Goal: Use online tool/utility: Utilize a website feature to perform a specific function

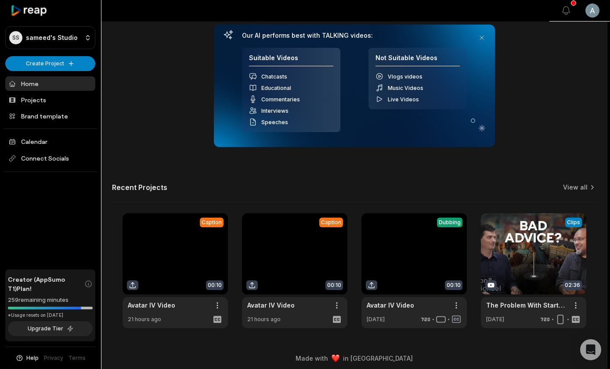
click at [593, 15] on html "SS sameed's Studio Create Project Home Projects Brand template Calendar Connect…" at bounding box center [305, 60] width 610 height 369
click at [592, 7] on html "SS sameed's Studio Create Project Home Projects Brand template Calendar Connect…" at bounding box center [305, 60] width 610 height 369
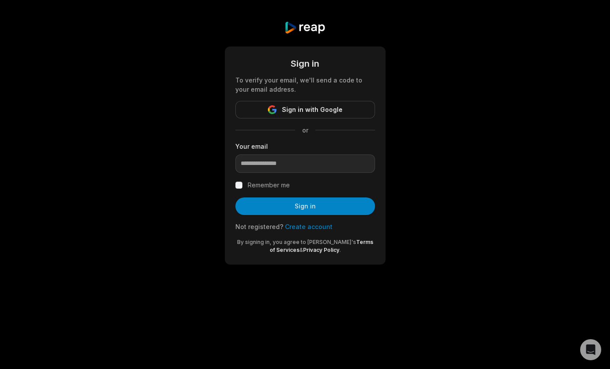
click at [548, 42] on div "Sign in To verify your email, we'll send a code to your email address. Sign in …" at bounding box center [305, 143] width 610 height 286
click at [314, 106] on span "Sign in with Google" at bounding box center [312, 109] width 61 height 11
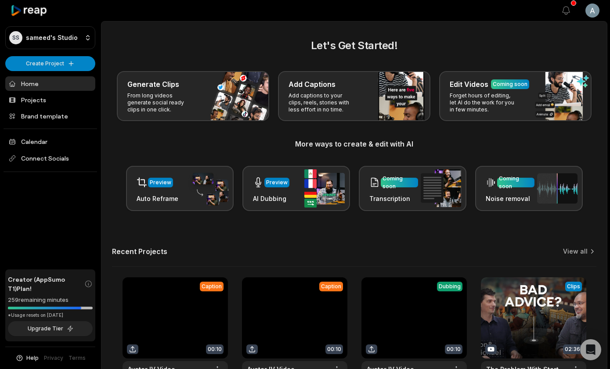
click at [596, 11] on html "SS sameed's Studio Create Project Home Projects Brand template Calendar Connect…" at bounding box center [305, 184] width 610 height 369
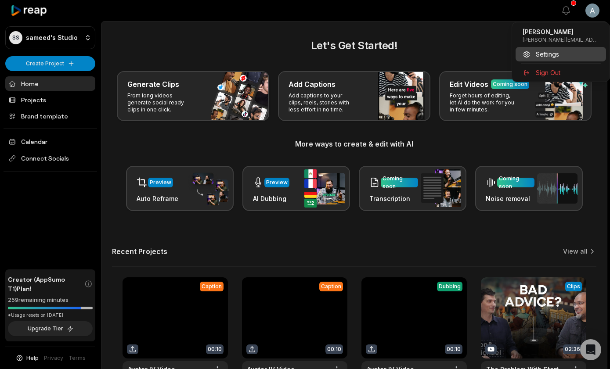
click at [564, 54] on div "Settings" at bounding box center [560, 54] width 90 height 14
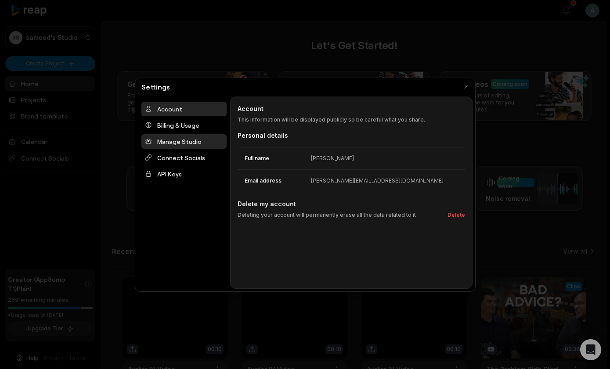
click at [181, 147] on div "Manage Studio" at bounding box center [183, 141] width 85 height 14
click at [181, 122] on div "Billing & Usage" at bounding box center [183, 125] width 85 height 14
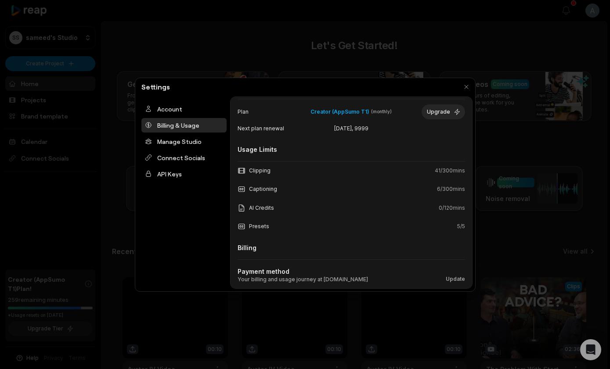
scroll to position [81, 0]
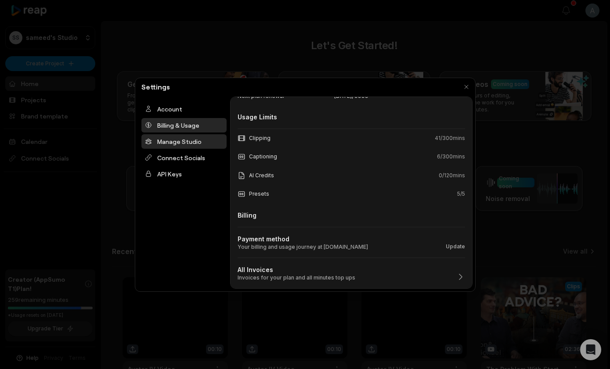
click at [72, 45] on div at bounding box center [305, 184] width 610 height 369
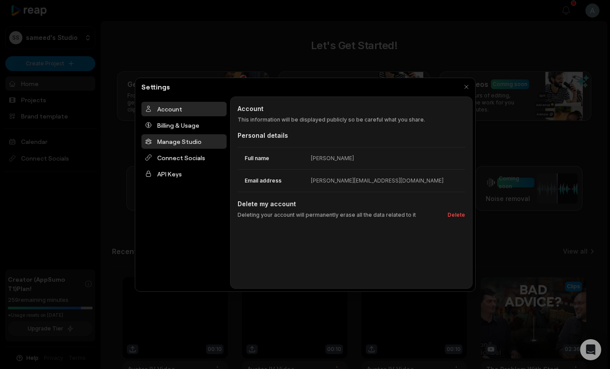
click at [173, 142] on div "Manage Studio" at bounding box center [183, 141] width 85 height 14
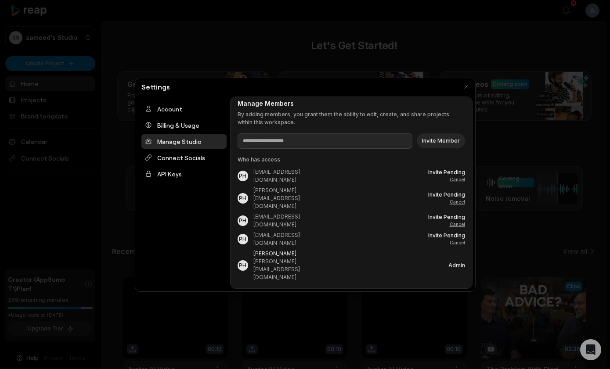
scroll to position [0, 0]
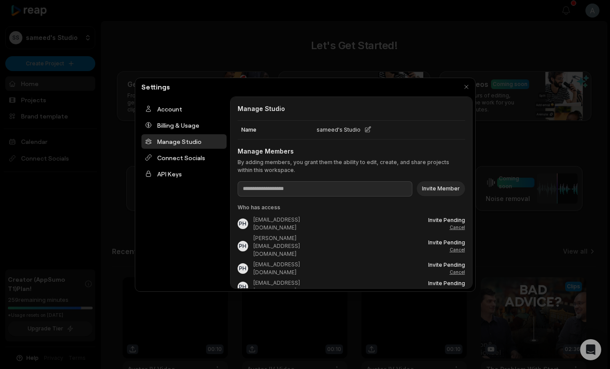
click at [199, 141] on div "Manage Studio" at bounding box center [183, 141] width 85 height 14
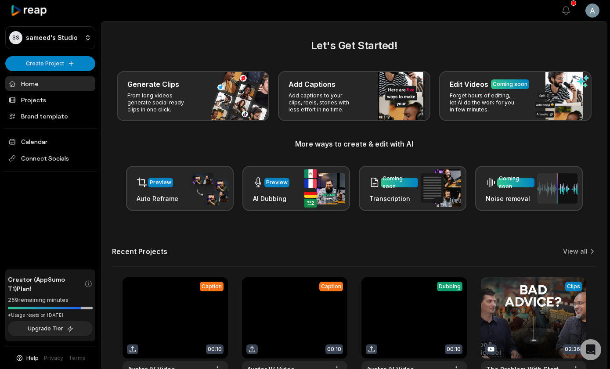
click at [592, 8] on html "SS sameed's Studio Create Project Home Projects Brand template Calendar Connect…" at bounding box center [305, 184] width 610 height 369
click at [57, 43] on html "SS sameed's Studio Create Project Home Projects Brand template Calendar Connect…" at bounding box center [305, 184] width 610 height 369
click at [60, 46] on html "SS sameed's Studio Create Project Home Projects Brand template Calendar Connect…" at bounding box center [305, 184] width 610 height 369
click at [59, 44] on html "SS sameed's Studio Create Project Home Projects Brand template Calendar Connect…" at bounding box center [305, 184] width 610 height 369
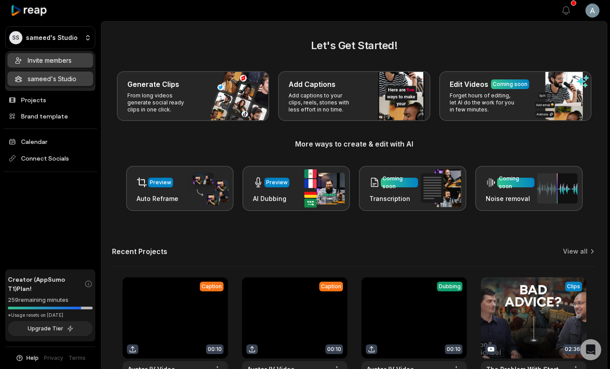
click at [51, 61] on div "Invite members" at bounding box center [50, 60] width 86 height 14
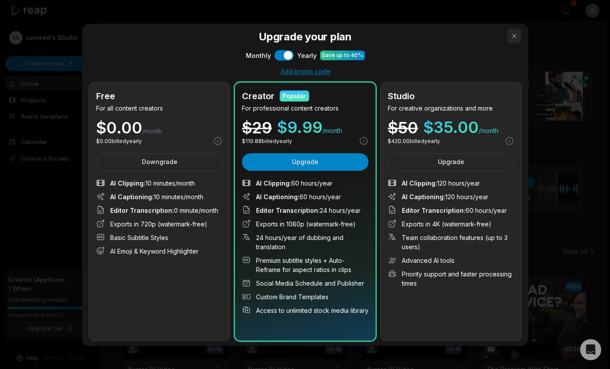
click at [515, 35] on button "button" at bounding box center [514, 36] width 14 height 14
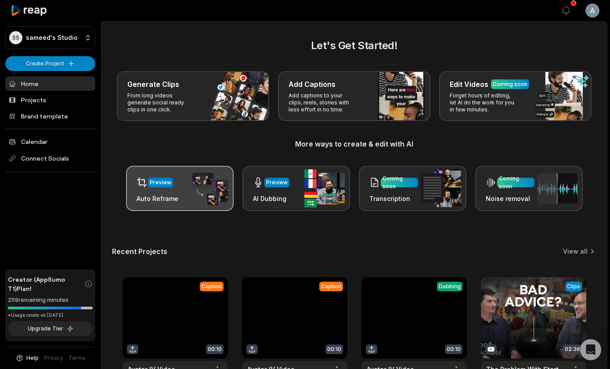
click at [186, 182] on div "Preview Auto Reframe" at bounding box center [180, 188] width 108 height 45
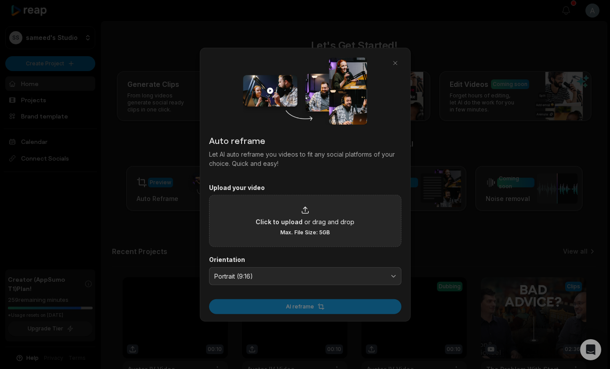
click at [294, 223] on span "Click to upload" at bounding box center [278, 221] width 47 height 9
click at [0, 0] on input "Click to upload or drag and drop Max. File Size: 5GB" at bounding box center [0, 0] width 0 height 0
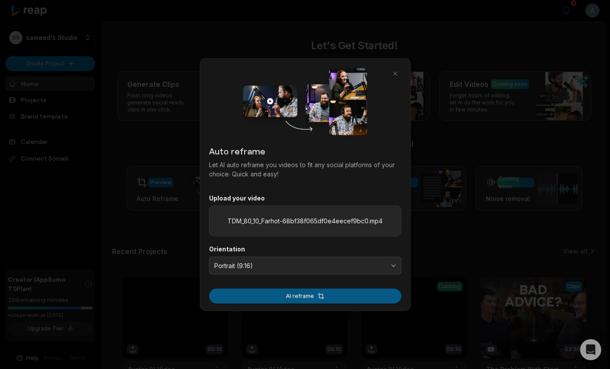
click at [300, 294] on button "AI reframe" at bounding box center [305, 296] width 192 height 15
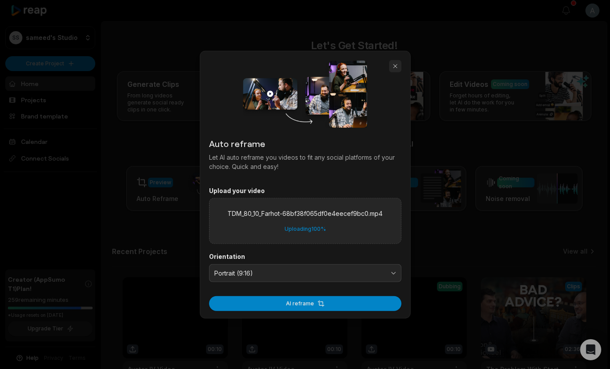
click at [396, 65] on button "button" at bounding box center [395, 66] width 12 height 12
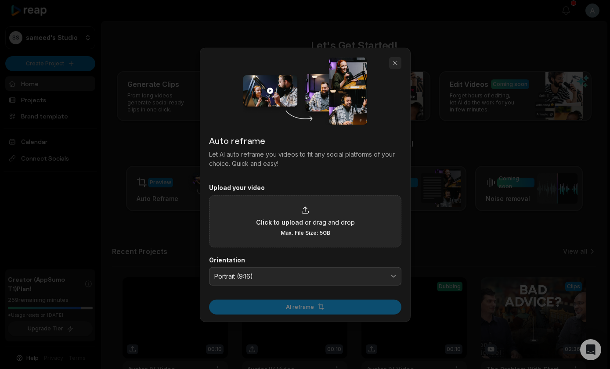
drag, startPoint x: 395, startPoint y: 65, endPoint x: 589, endPoint y: 116, distance: 201.1
click at [395, 65] on button "button" at bounding box center [395, 63] width 12 height 12
